Goal: Check status: Check status

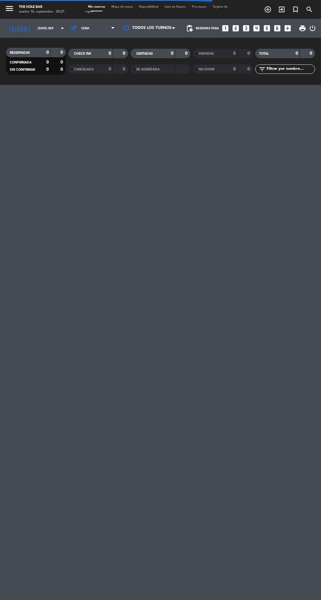
click at [35, 33] on input "[DATE] sep." at bounding box center [55, 29] width 41 height 10
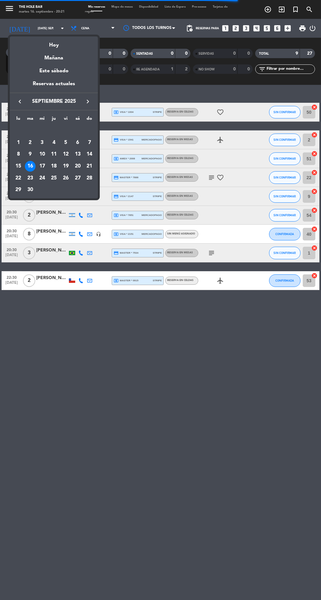
click at [58, 53] on div "Mañana" at bounding box center [54, 55] width 88 height 13
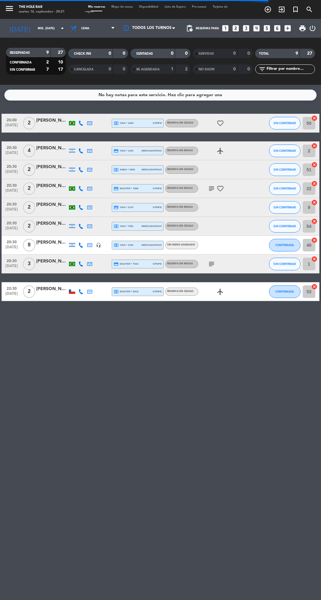
click at [46, 28] on input "mié. [DATE]" at bounding box center [55, 29] width 41 height 10
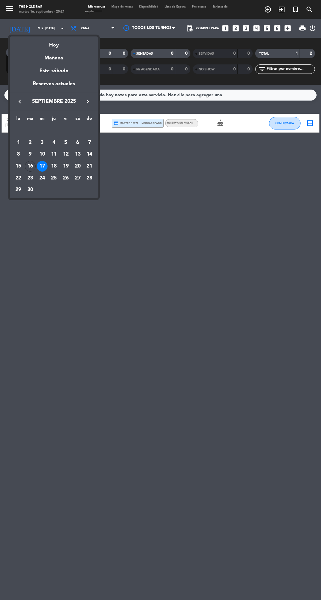
click at [64, 43] on div "Hoy" at bounding box center [54, 42] width 88 height 13
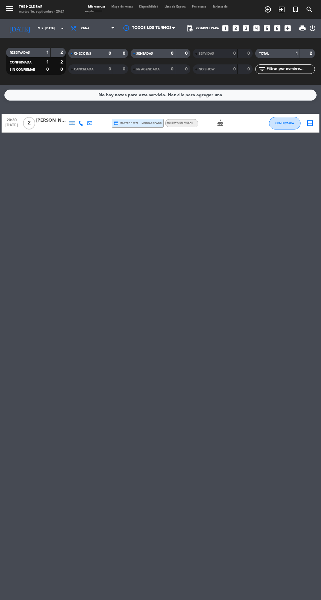
type input "[DATE] sep."
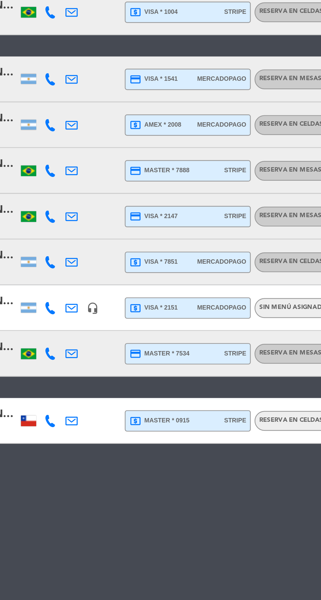
click at [131, 229] on div "local_atm visa * 7851 mercadopago" at bounding box center [138, 226] width 48 height 8
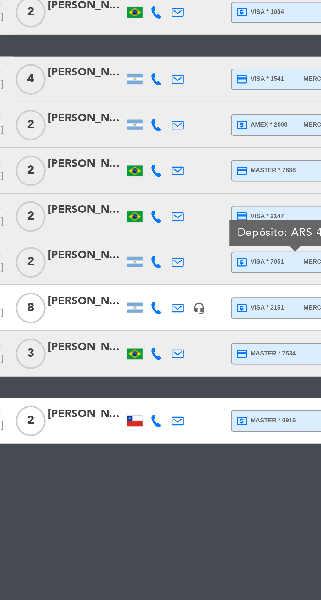
click at [54, 227] on div "[PERSON_NAME]" at bounding box center [51, 223] width 31 height 7
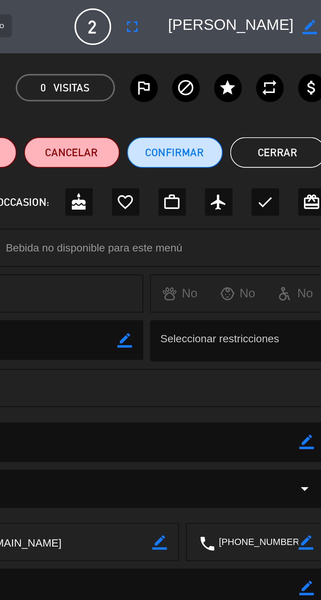
click at [296, 63] on button "Cerrar" at bounding box center [287, 63] width 39 height 13
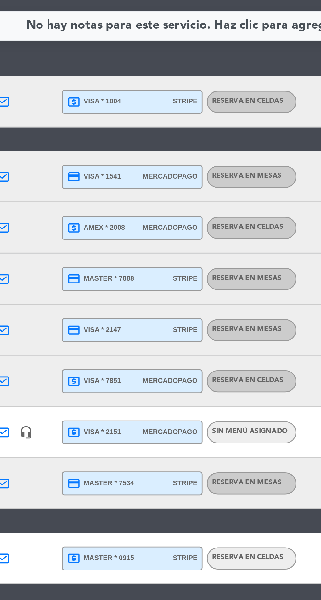
click at [148, 226] on span "mercadopago" at bounding box center [152, 226] width 20 height 4
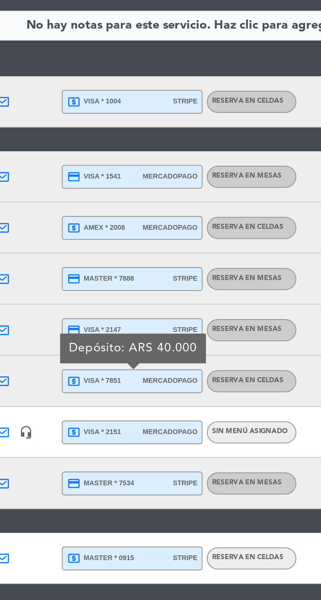
click at [151, 291] on div "local_atm master * 0915 stripe" at bounding box center [138, 292] width 48 height 8
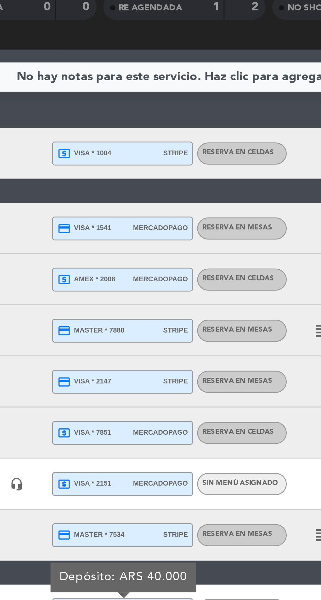
click at [128, 167] on span "local_atm amex * 2008" at bounding box center [124, 169] width 21 height 5
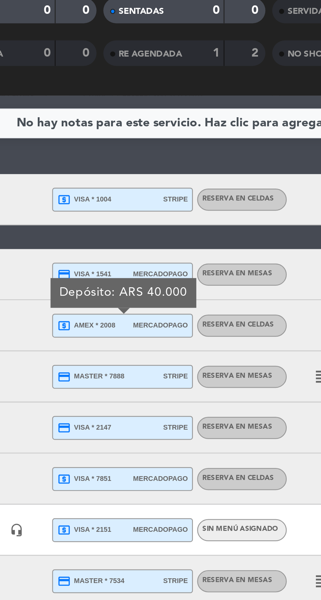
click at [131, 124] on span "local_atm visa * 1004" at bounding box center [124, 123] width 20 height 5
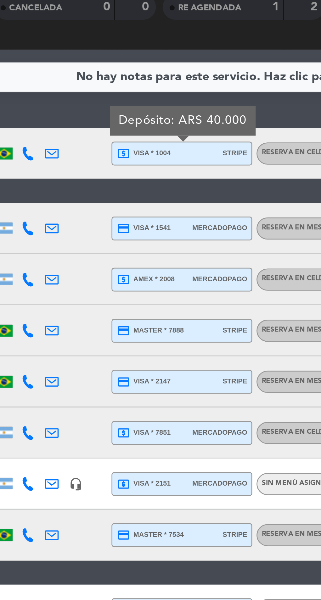
click at [142, 242] on div "local_atm visa * 2151 mercadopago" at bounding box center [138, 245] width 48 height 8
